Goal: Navigation & Orientation: Find specific page/section

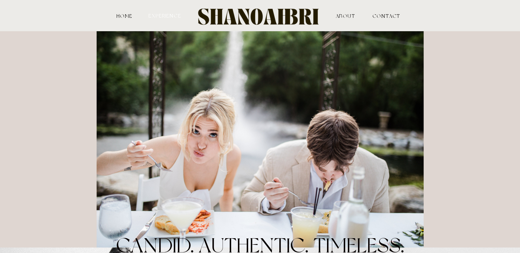
click at [162, 15] on nav "experience" at bounding box center [165, 15] width 34 height 5
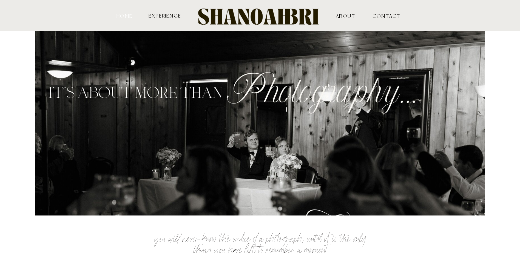
click at [125, 15] on nav "HOME" at bounding box center [125, 15] width 18 height 5
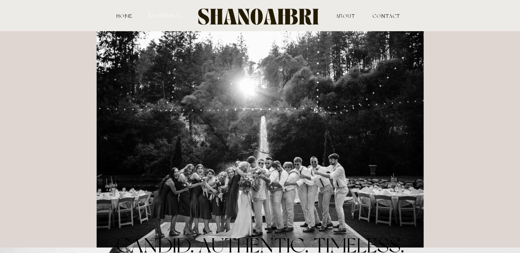
click at [157, 16] on nav "experience" at bounding box center [165, 15] width 34 height 5
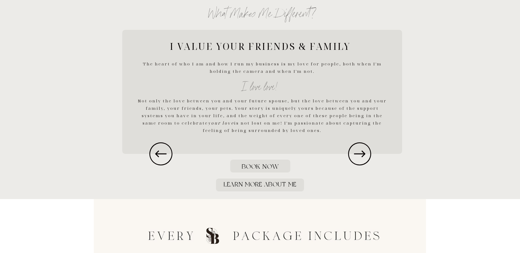
scroll to position [795, 0]
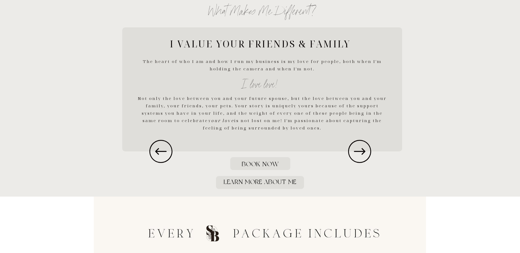
click at [350, 146] on icon at bounding box center [359, 151] width 27 height 27
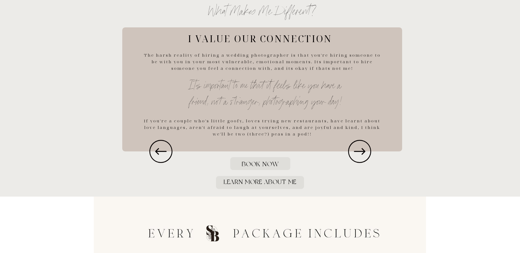
click at [346, 146] on icon at bounding box center [359, 151] width 27 height 27
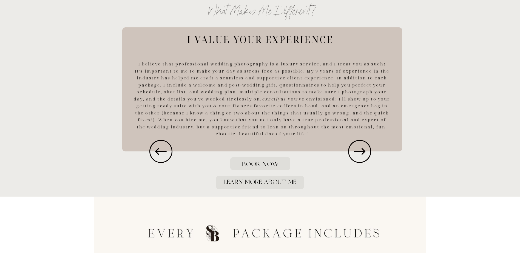
click at [346, 146] on icon at bounding box center [359, 151] width 27 height 27
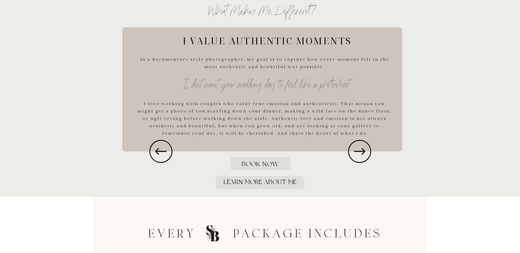
click at [346, 146] on icon at bounding box center [359, 151] width 27 height 27
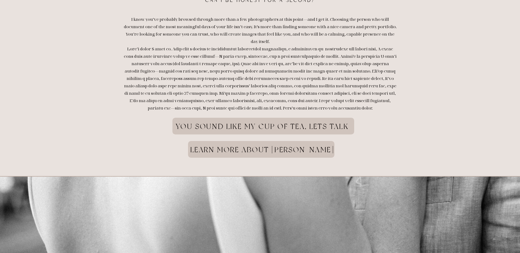
scroll to position [1371, 0]
click at [279, 121] on div at bounding box center [263, 126] width 182 height 17
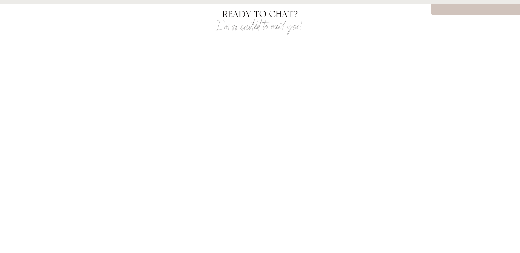
scroll to position [55, 0]
